Goal: Download file/media

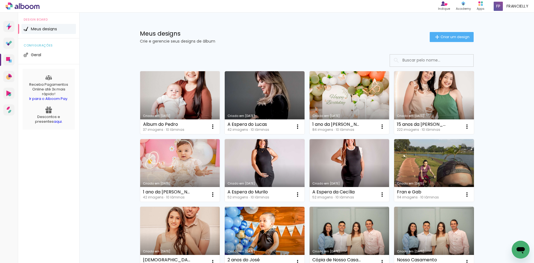
click at [193, 106] on link "Criado em [DATE]" at bounding box center [180, 102] width 80 height 63
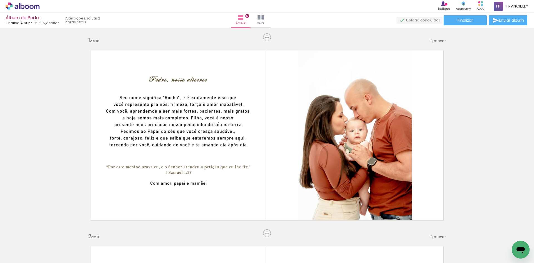
click at [497, 21] on iron-icon at bounding box center [495, 20] width 7 height 7
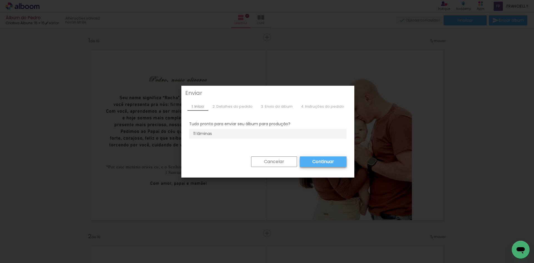
click at [328, 165] on paper-button "Continuar" at bounding box center [323, 161] width 47 height 11
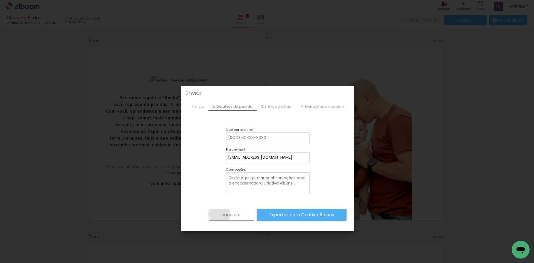
click at [218, 214] on paper-button "cancelar" at bounding box center [231, 215] width 45 height 12
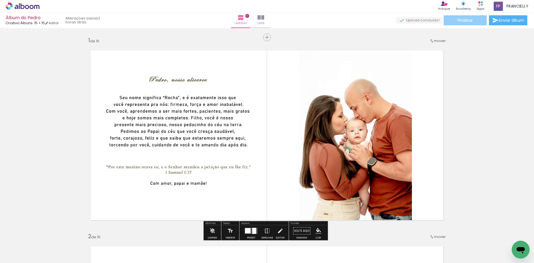
click at [462, 18] on span "Finalizar" at bounding box center [464, 20] width 15 height 4
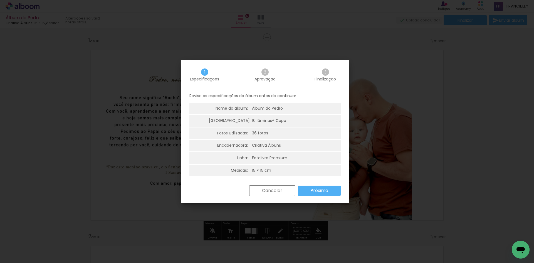
click at [0, 0] on slot "Próximo" at bounding box center [0, 0] width 0 height 0
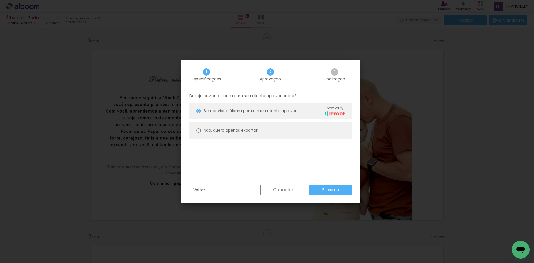
click at [0, 0] on slot "Não, quero apenas exportar" at bounding box center [0, 0] width 0 height 0
type paper-radio-button "on"
click at [0, 0] on slot "Próximo" at bounding box center [0, 0] width 0 height 0
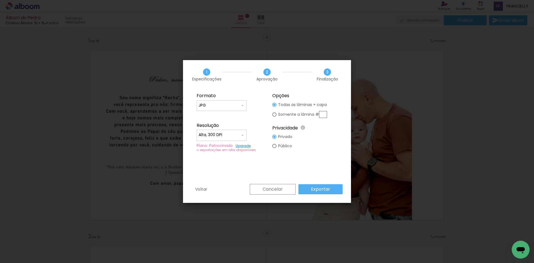
type input "Alta, 300 DPI"
click at [224, 135] on input "Alta, 300 DPI" at bounding box center [220, 135] width 42 height 6
click at [0, 0] on slot "Alta, 300 DPI" at bounding box center [0, 0] width 0 height 0
click at [0, 0] on slot "Exportar" at bounding box center [0, 0] width 0 height 0
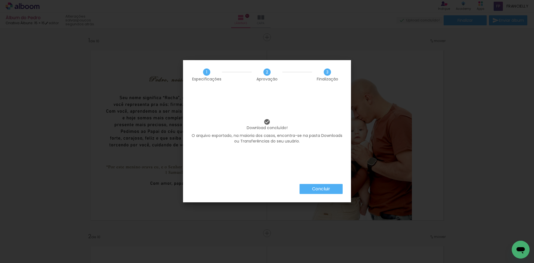
click at [0, 0] on slot "Concluir" at bounding box center [0, 0] width 0 height 0
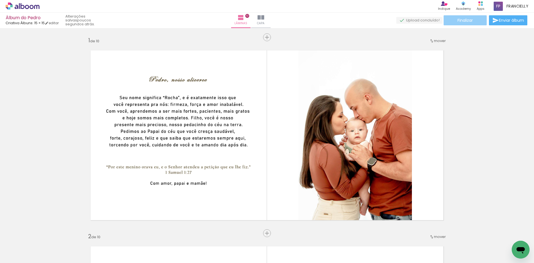
click at [479, 22] on paper-button "Finalizar" at bounding box center [464, 20] width 43 height 10
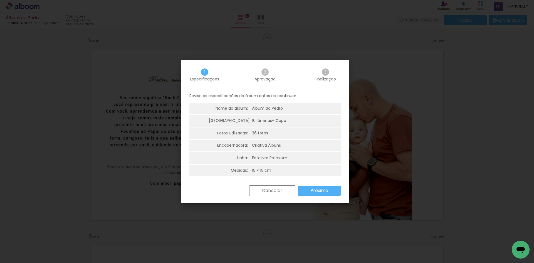
click at [331, 192] on paper-button "Próximo" at bounding box center [319, 190] width 43 height 10
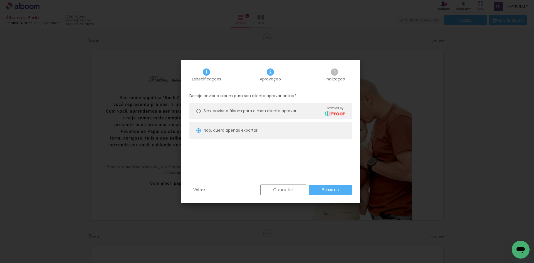
click at [0, 0] on slot "Próximo" at bounding box center [0, 0] width 0 height 0
type input "Alta, 300 DPI"
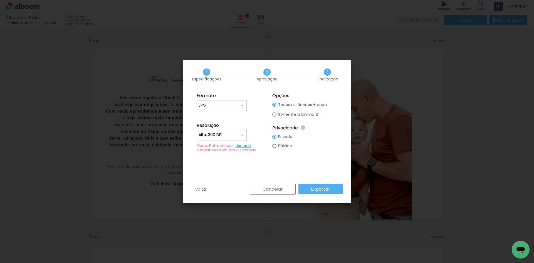
click at [0, 0] on slot "Exportar" at bounding box center [0, 0] width 0 height 0
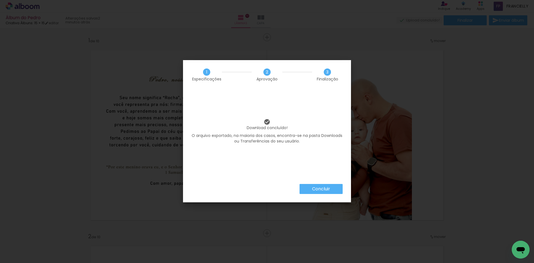
click at [0, 0] on slot "Concluir" at bounding box center [0, 0] width 0 height 0
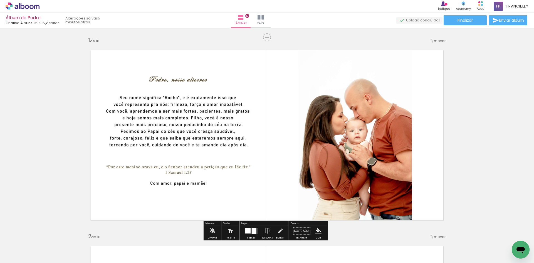
click at [519, 246] on icon "Abrir janela de mensagens" at bounding box center [520, 249] width 10 height 10
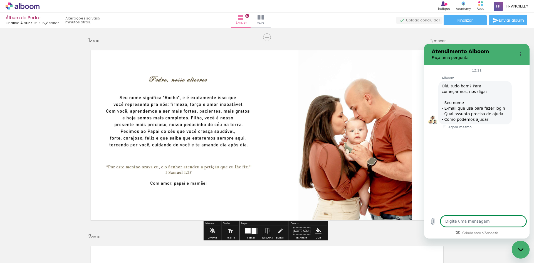
type textarea "x"
